Goal: Navigation & Orientation: Find specific page/section

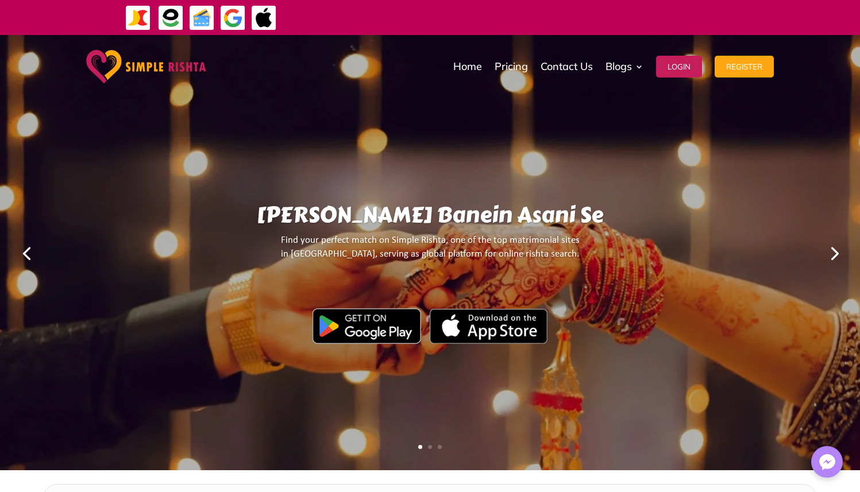
click at [634, 134] on div "[PERSON_NAME] Banein Asani Se Find your perfect match on Simple Rishta, one of …" at bounding box center [430, 252] width 756 height 431
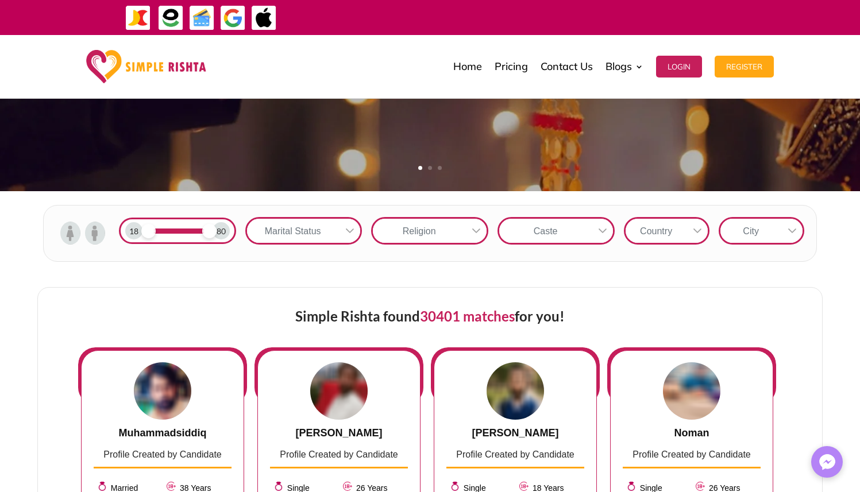
scroll to position [273, 0]
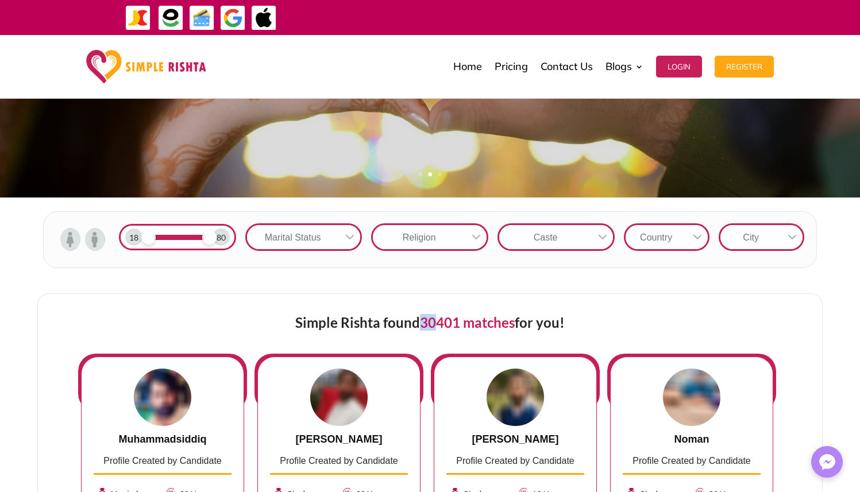
drag, startPoint x: 422, startPoint y: 322, endPoint x: 432, endPoint y: 322, distance: 10.3
click at [432, 322] on span "30401 matches" at bounding box center [467, 322] width 95 height 17
click at [437, 323] on span "30401 matches" at bounding box center [467, 322] width 95 height 17
click at [436, 323] on span "30401 matches" at bounding box center [467, 322] width 95 height 17
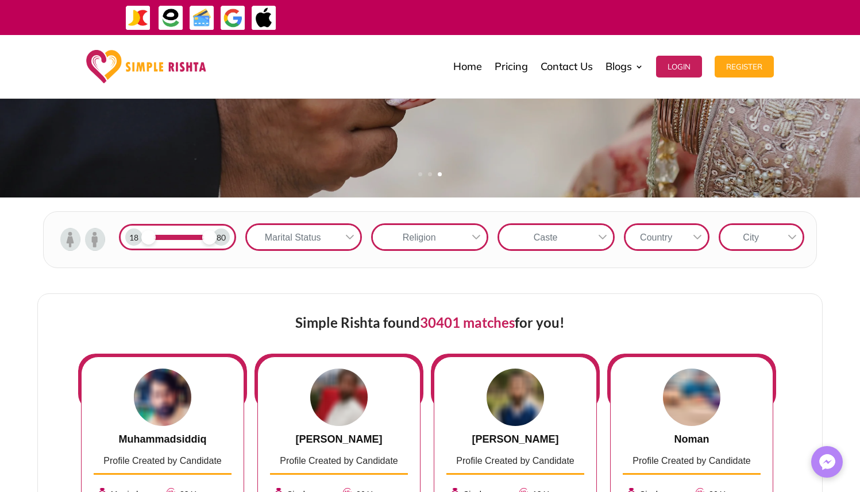
click at [432, 322] on span "30401 matches" at bounding box center [467, 322] width 95 height 17
click at [436, 322] on span "30401 matches" at bounding box center [467, 322] width 95 height 17
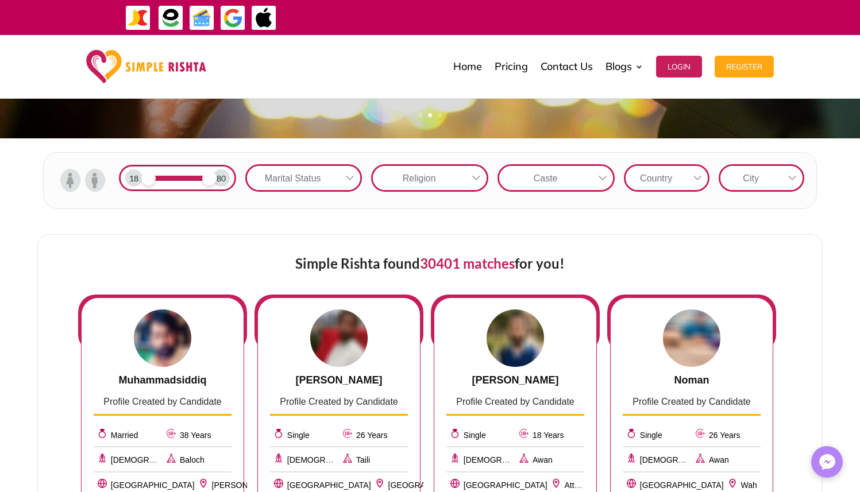
scroll to position [323, 0]
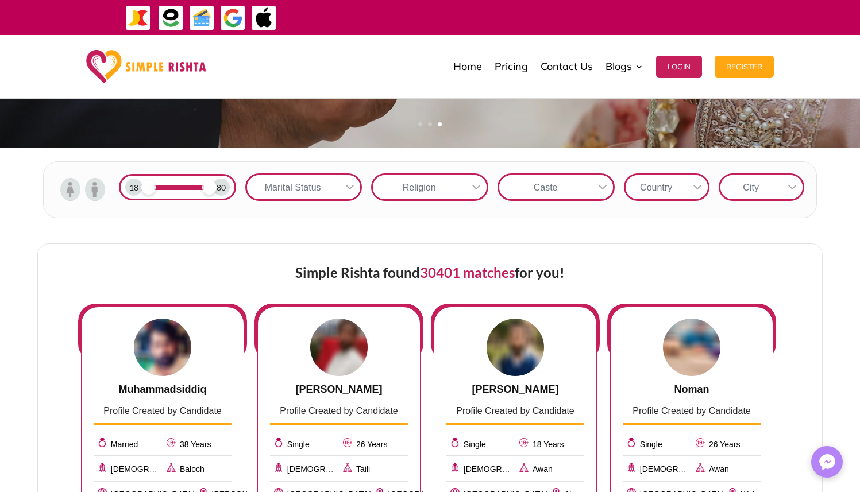
click at [73, 192] on img at bounding box center [70, 189] width 20 height 23
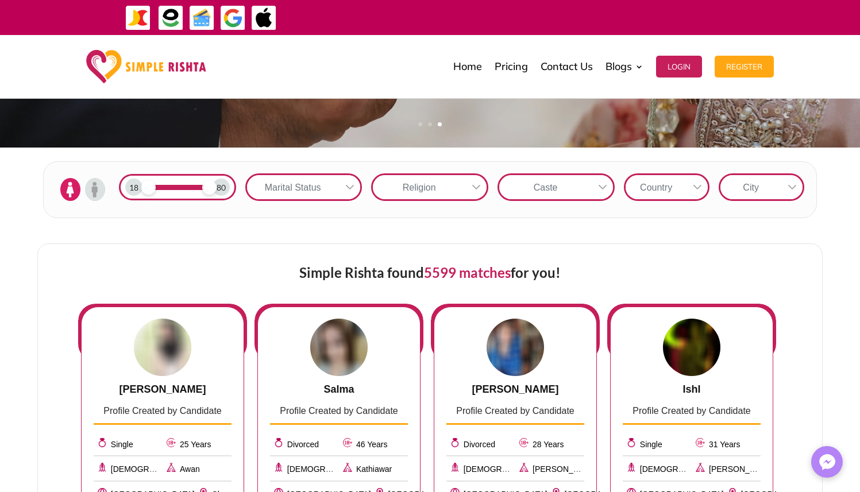
click at [95, 188] on img at bounding box center [95, 189] width 20 height 23
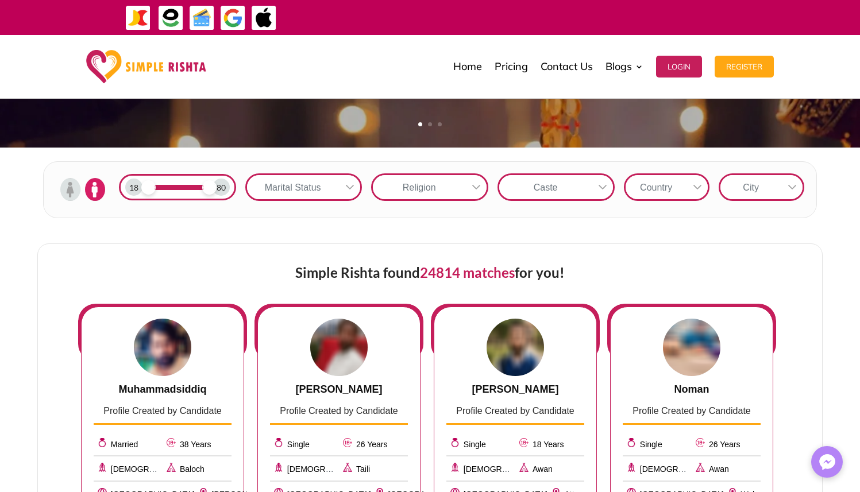
click at [76, 192] on img at bounding box center [70, 189] width 20 height 23
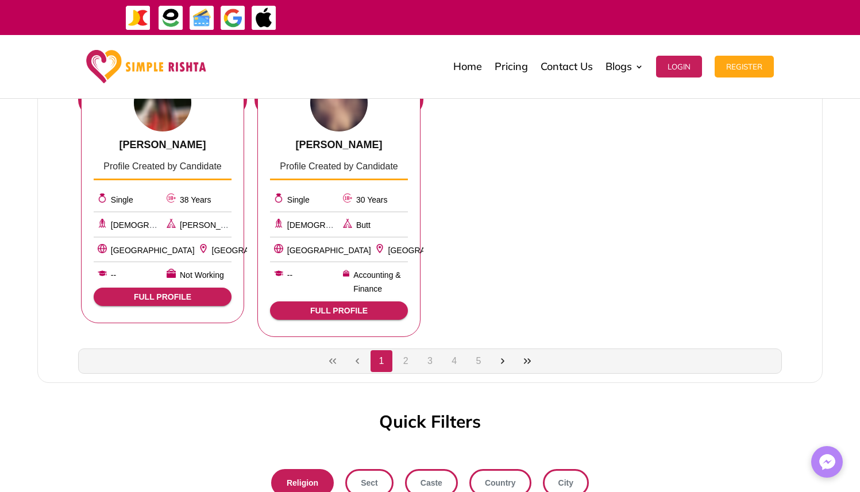
scroll to position [835, 0]
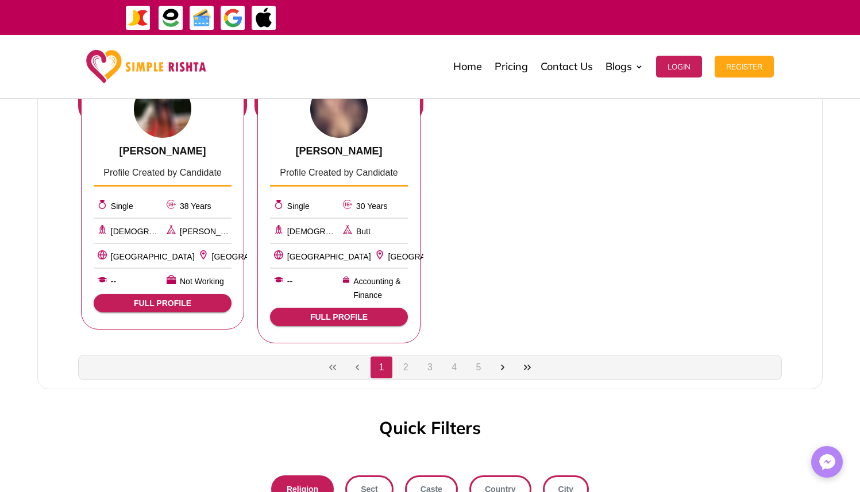
click at [405, 362] on button "2" at bounding box center [405, 368] width 22 height 22
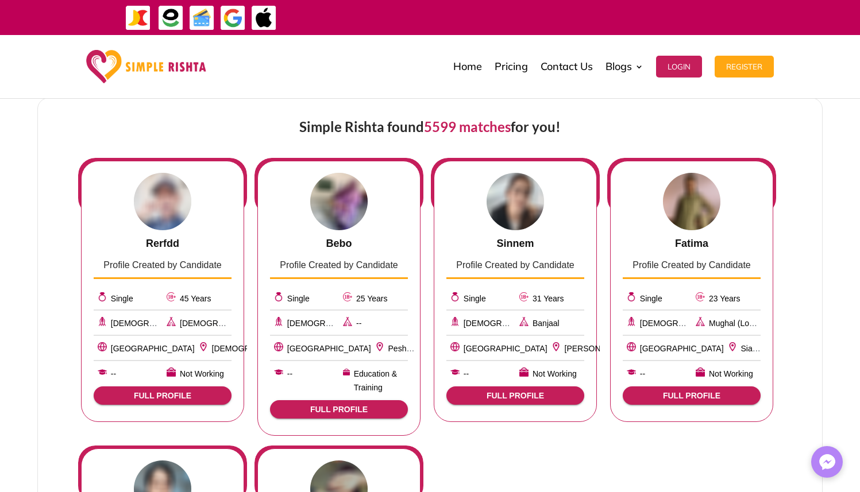
scroll to position [453, 0]
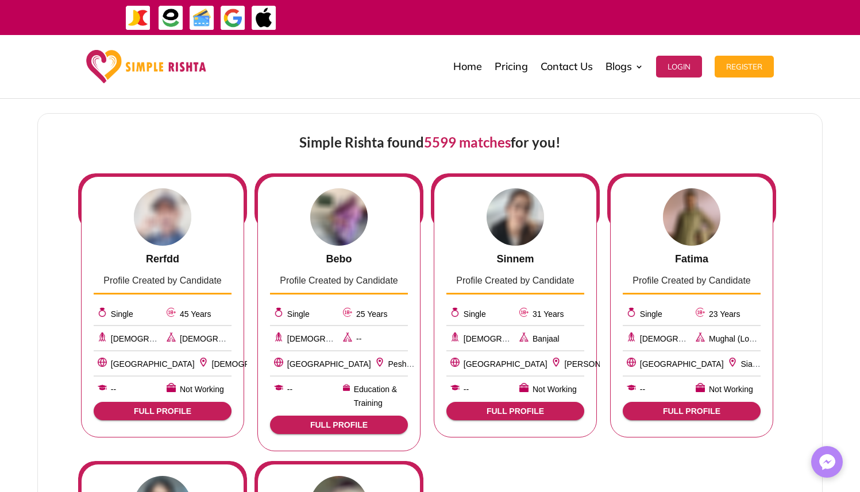
click at [688, 218] on img at bounding box center [691, 216] width 57 height 57
click at [685, 412] on span "FULL PROFILE" at bounding box center [691, 411] width 119 height 9
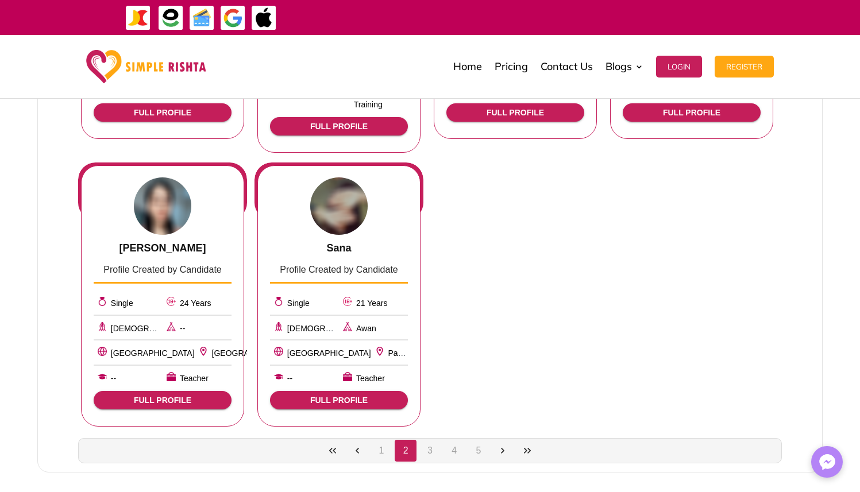
scroll to position [775, 0]
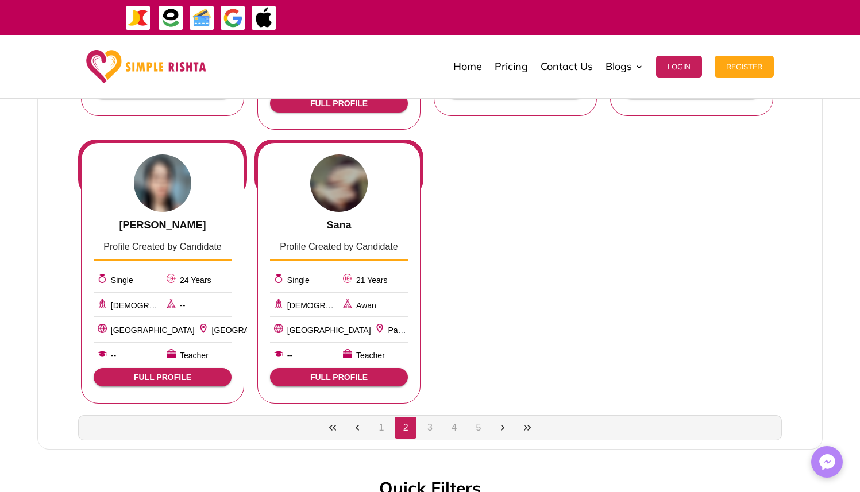
click at [342, 378] on span "FULL PROFILE" at bounding box center [338, 377] width 119 height 9
